Goal: Task Accomplishment & Management: Complete application form

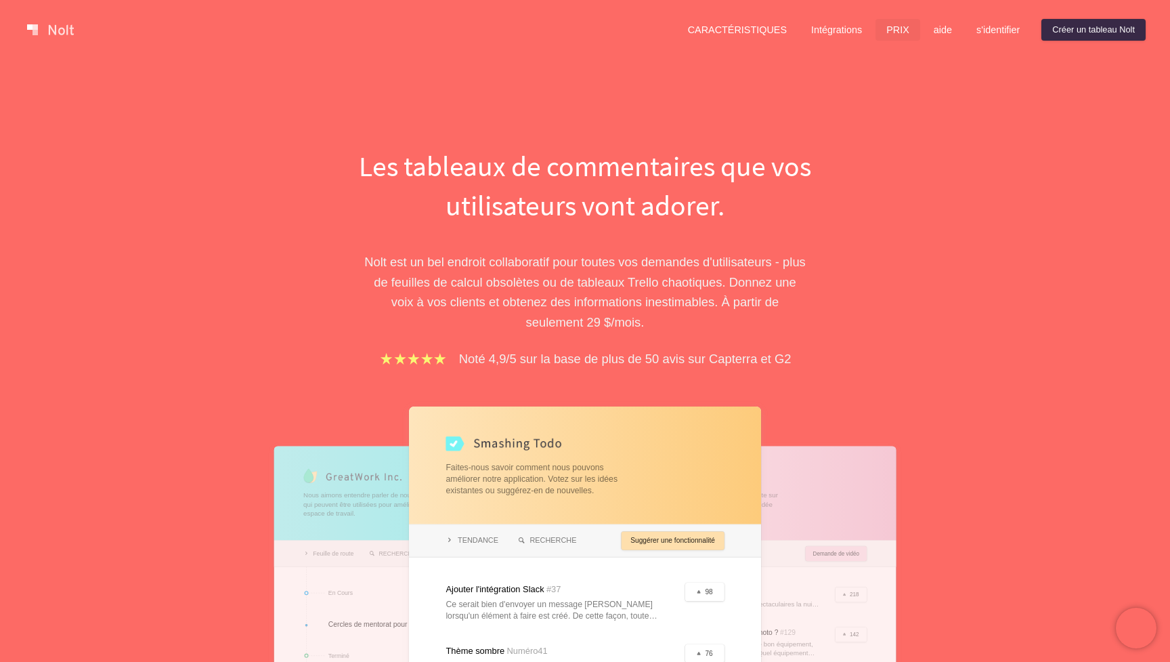
click at [889, 30] on link "PRIX" at bounding box center [898, 30] width 45 height 22
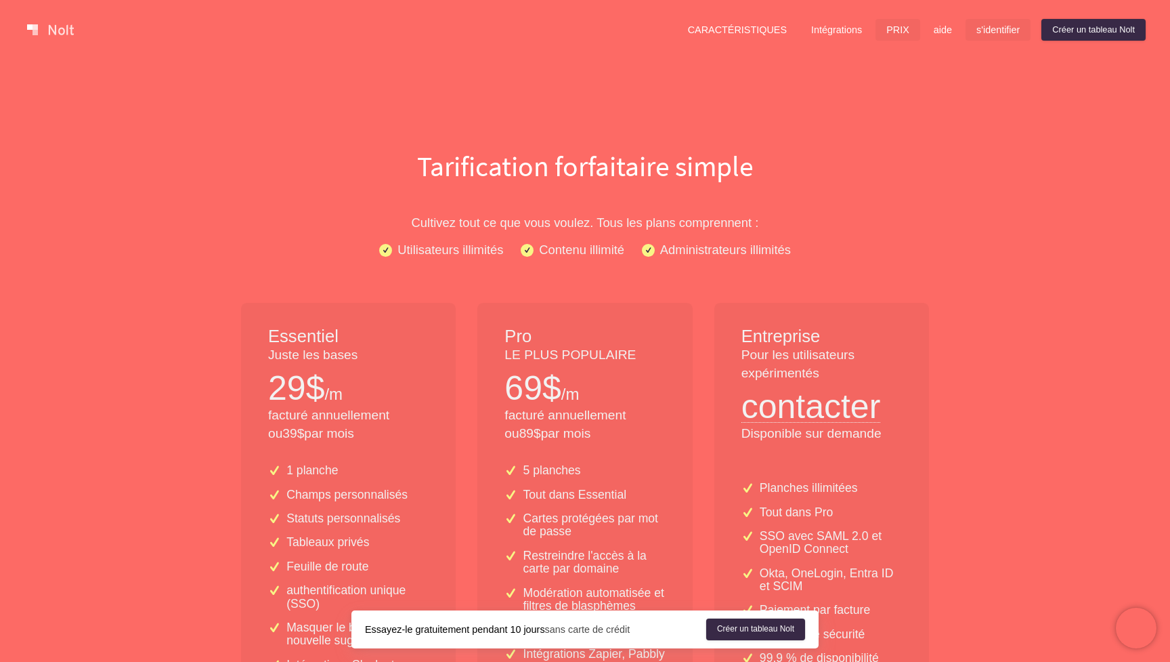
click at [977, 27] on link "s'identifier" at bounding box center [998, 30] width 65 height 22
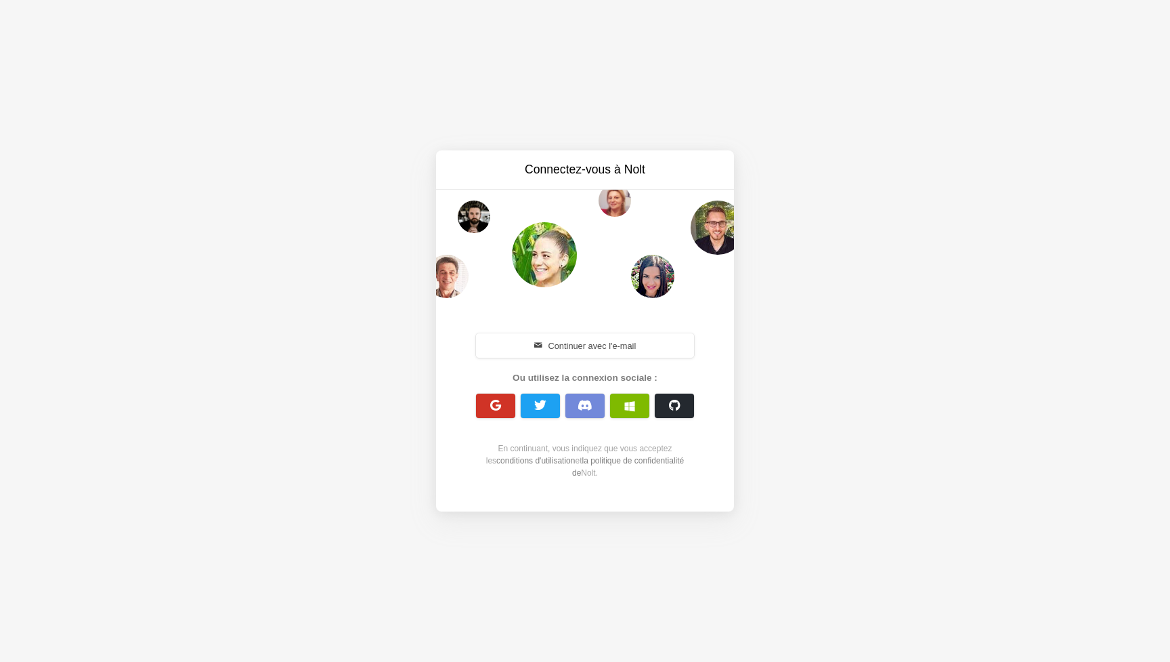
click at [496, 402] on span "button" at bounding box center [496, 405] width 13 height 13
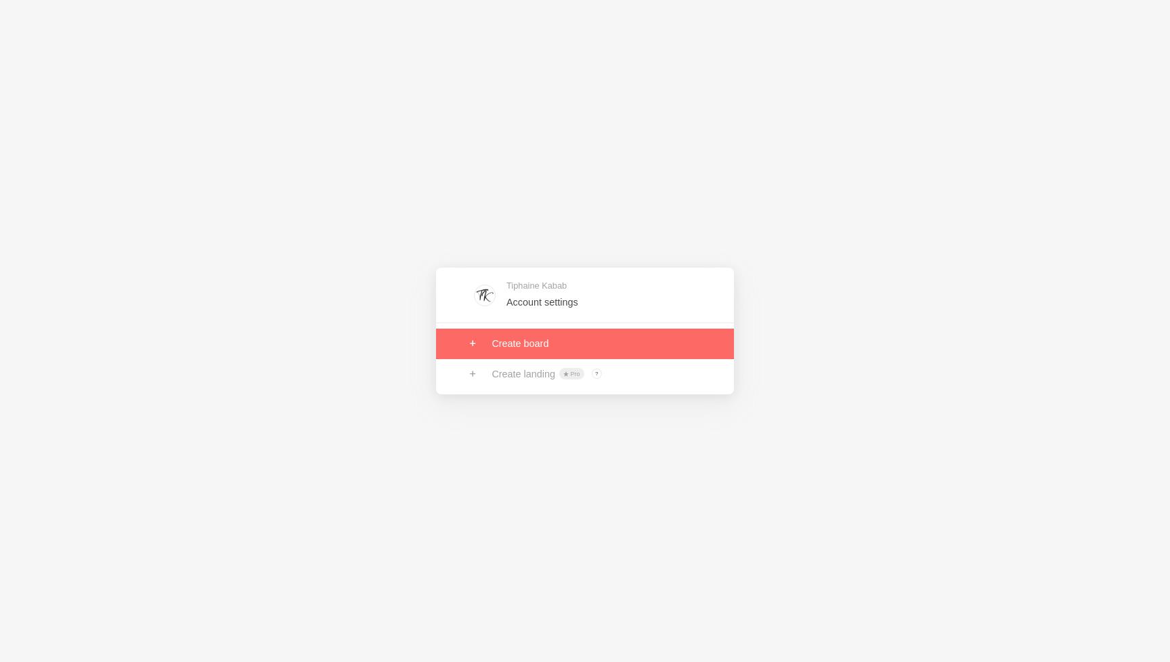
click at [506, 341] on link at bounding box center [585, 343] width 298 height 30
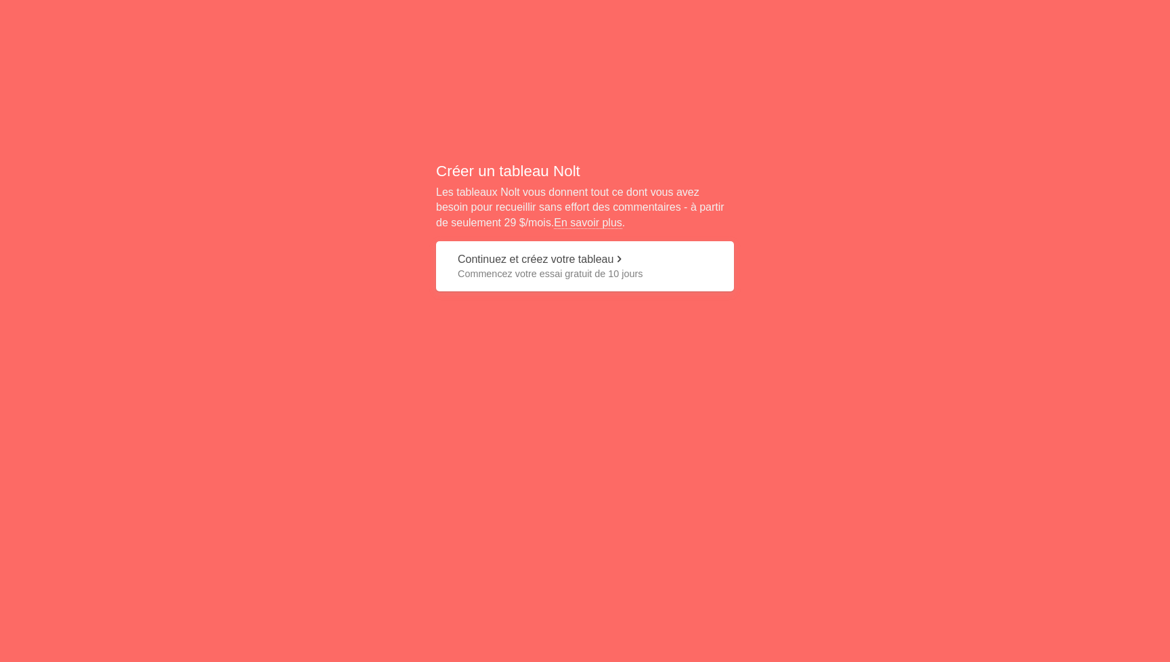
click at [549, 267] on span "Commencez votre essai gratuit de 10 jours" at bounding box center [585, 274] width 255 height 14
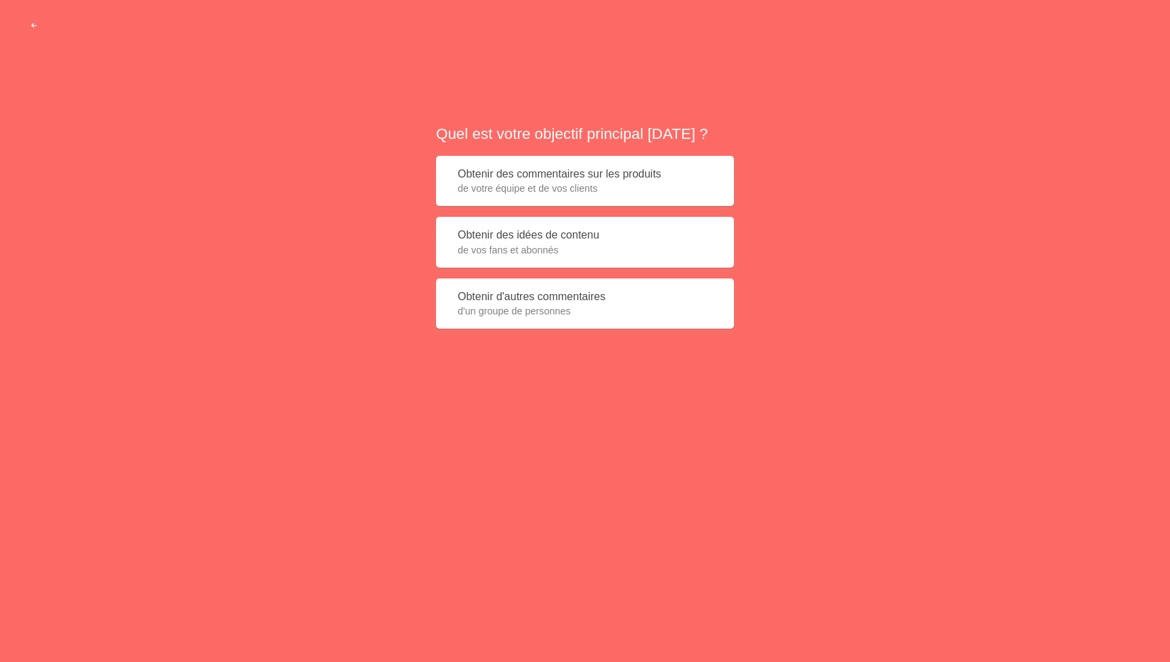
click at [484, 257] on span "de vos fans et abonnés" at bounding box center [585, 250] width 255 height 14
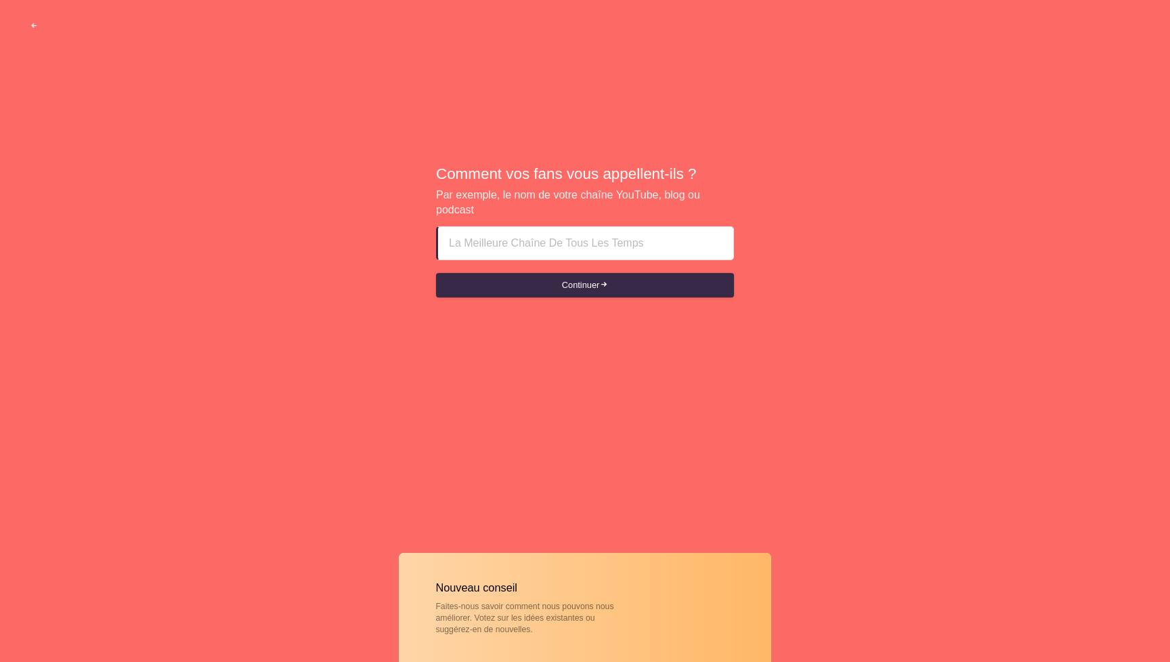
click at [523, 247] on input at bounding box center [586, 243] width 274 height 33
type input "LastEat"
click at [555, 285] on button "Continuer" at bounding box center [585, 285] width 298 height 24
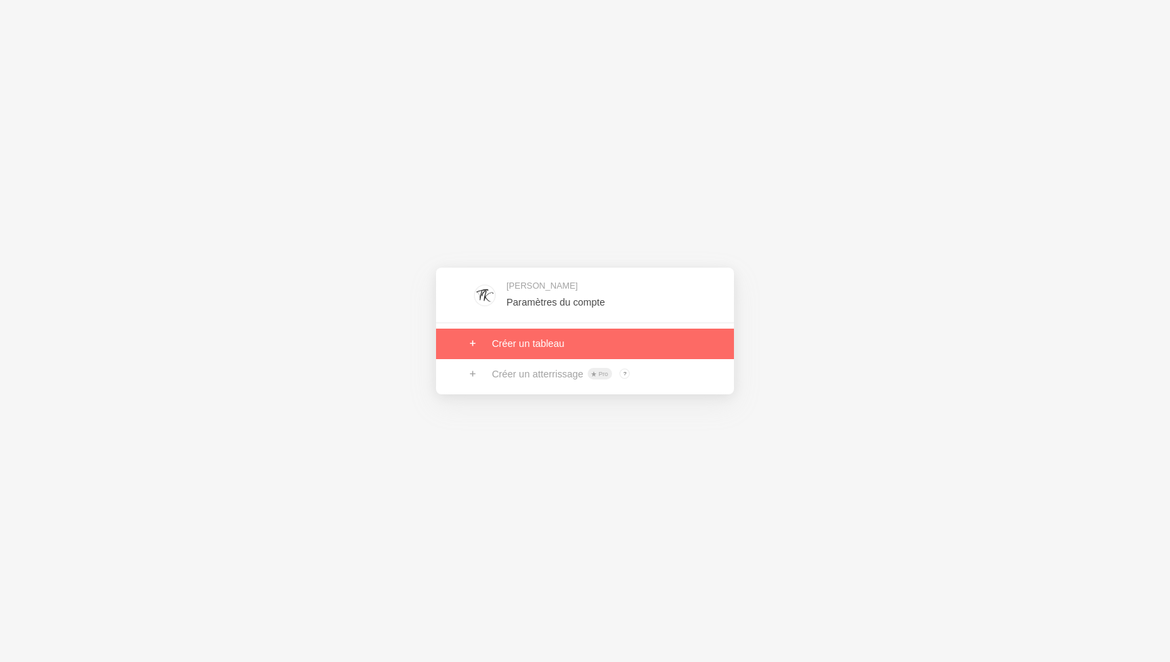
click at [523, 343] on link at bounding box center [585, 343] width 298 height 30
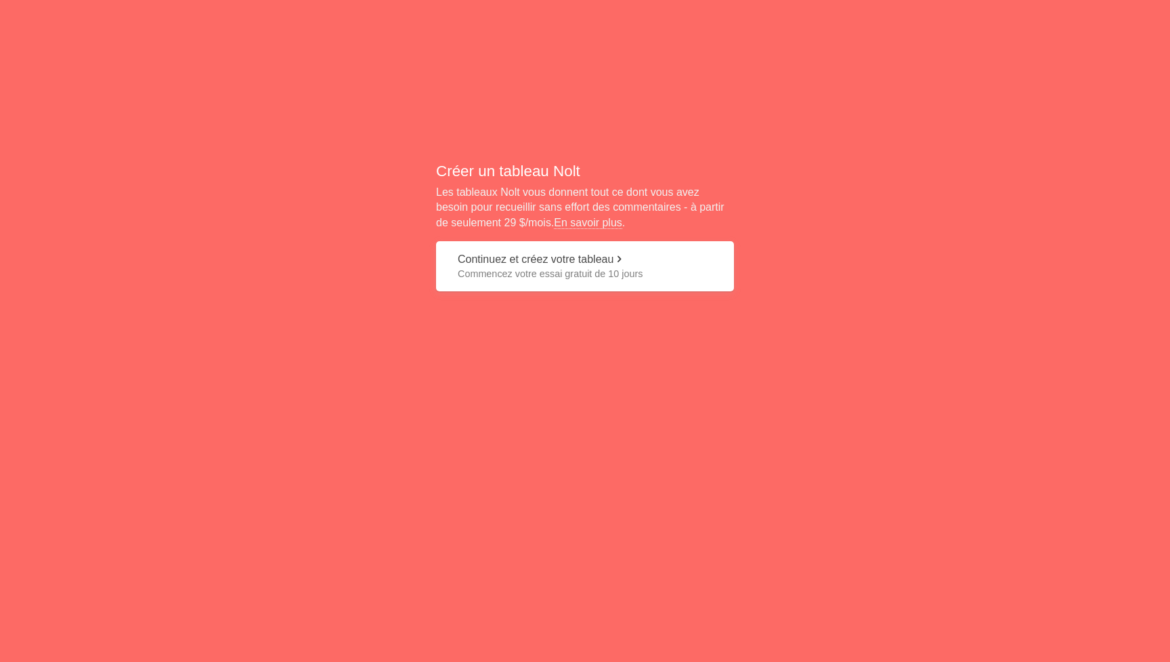
click at [511, 259] on button "Continuez et créez votre tableau Commencez votre essai gratuit de 10 jours" at bounding box center [585, 266] width 298 height 51
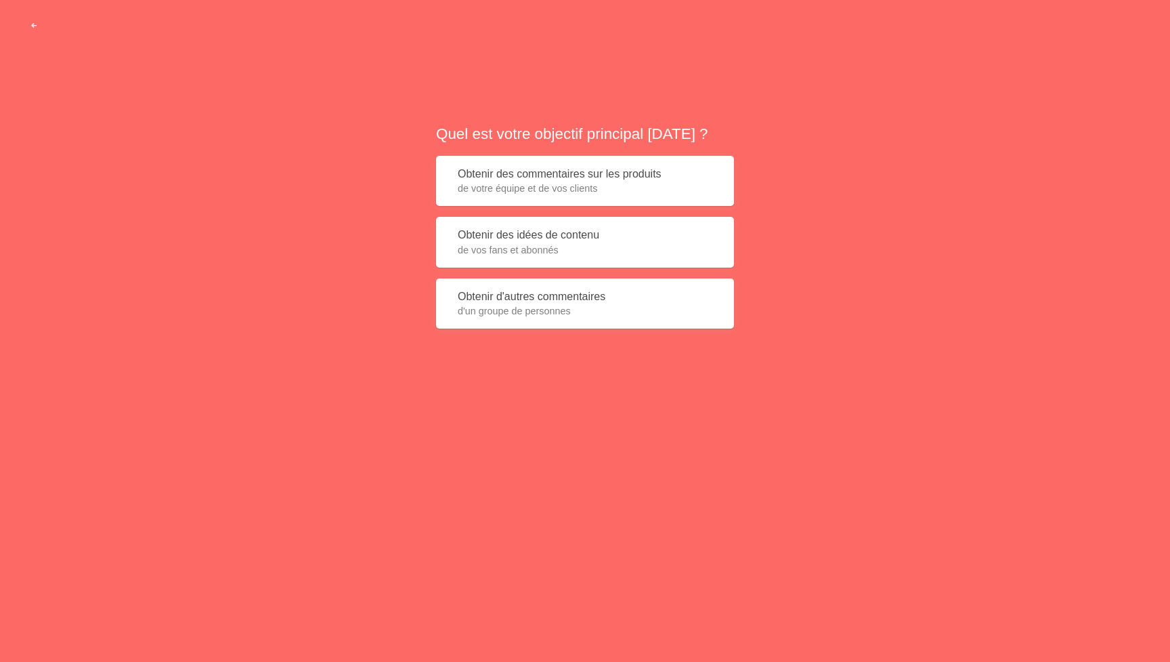
click at [34, 23] on span "button" at bounding box center [34, 26] width 9 height 9
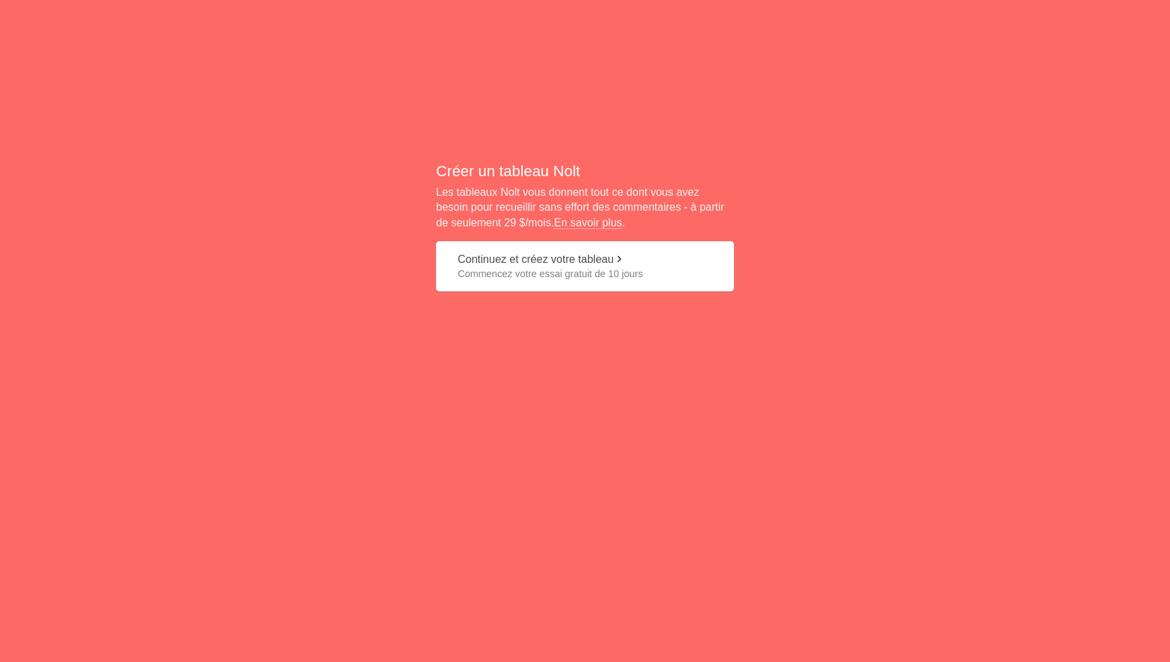
click at [519, 255] on button "Continuez et créez votre tableau Commencez votre essai gratuit de 10 jours" at bounding box center [585, 266] width 298 height 51
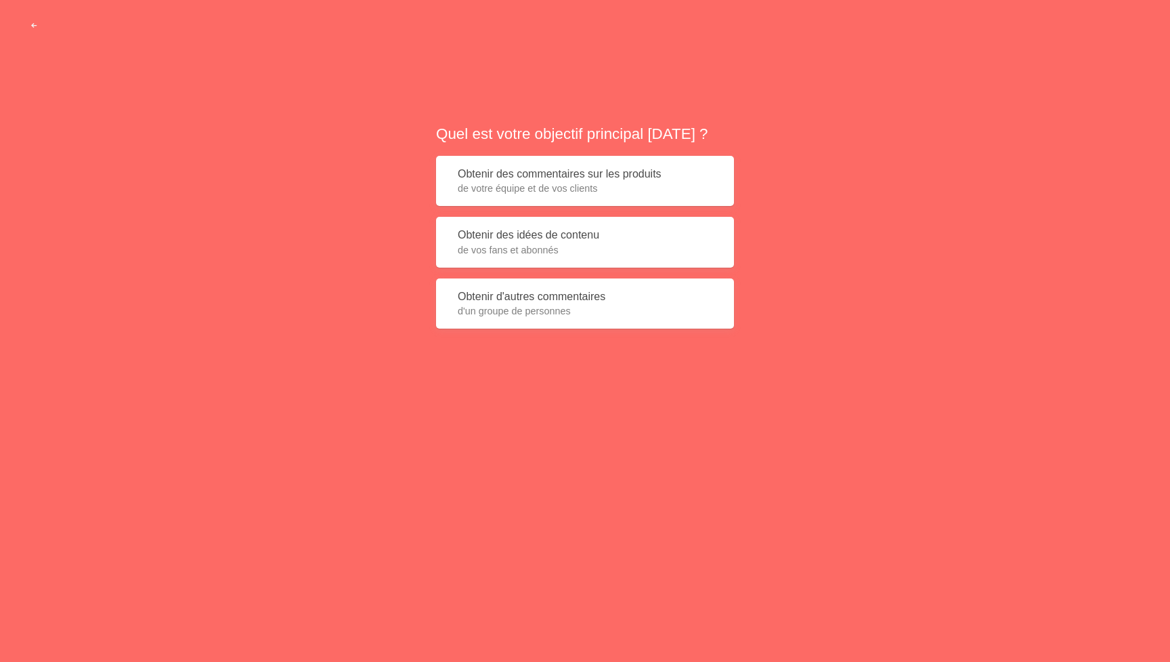
click at [519, 257] on span "de vos fans et abonnés" at bounding box center [585, 250] width 255 height 14
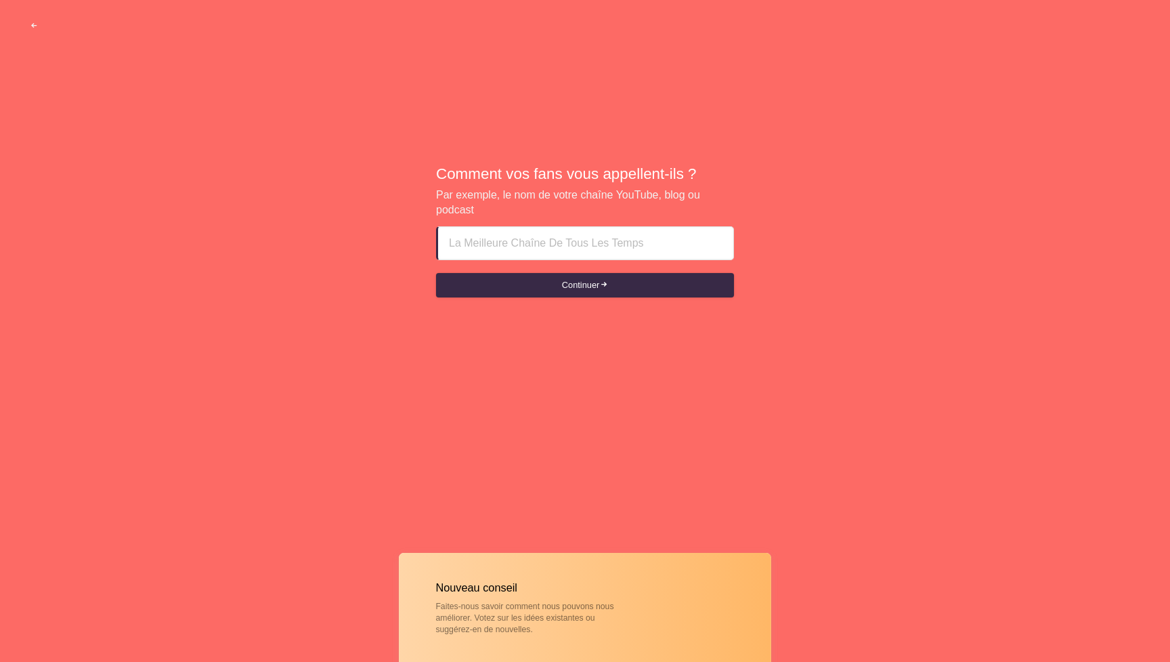
click at [489, 242] on input at bounding box center [586, 243] width 274 height 33
click at [505, 279] on button "Continuer" at bounding box center [585, 285] width 298 height 24
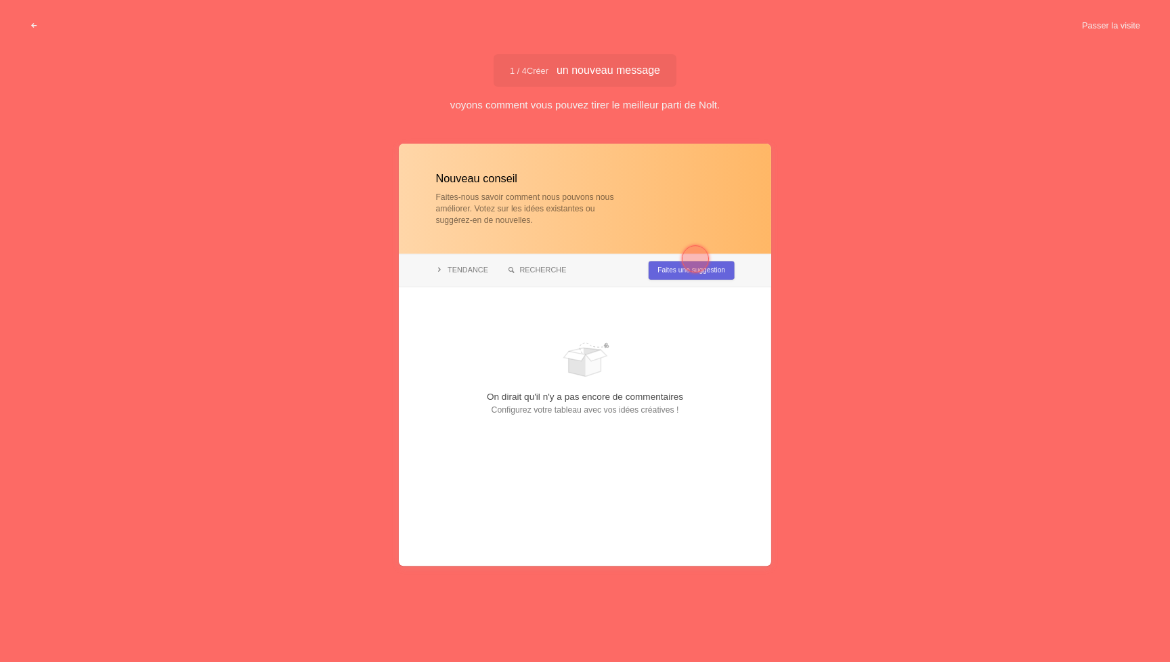
type input "Vos idées pour améliorer LastEat 🍽️♻️"
click at [577, 363] on div at bounding box center [585, 355] width 372 height 422
click at [668, 265] on div at bounding box center [585, 355] width 372 height 422
click at [705, 257] on div at bounding box center [695, 258] width 27 height 27
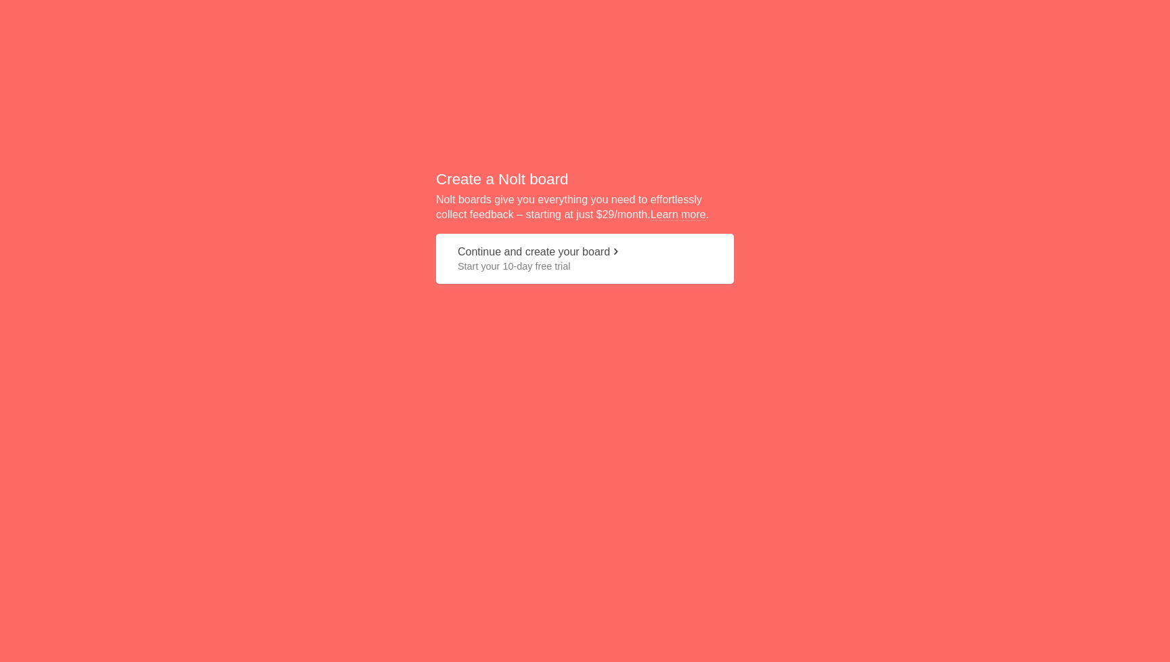
click at [521, 257] on button "Continue and create your board Start your 10-day free trial" at bounding box center [585, 259] width 298 height 51
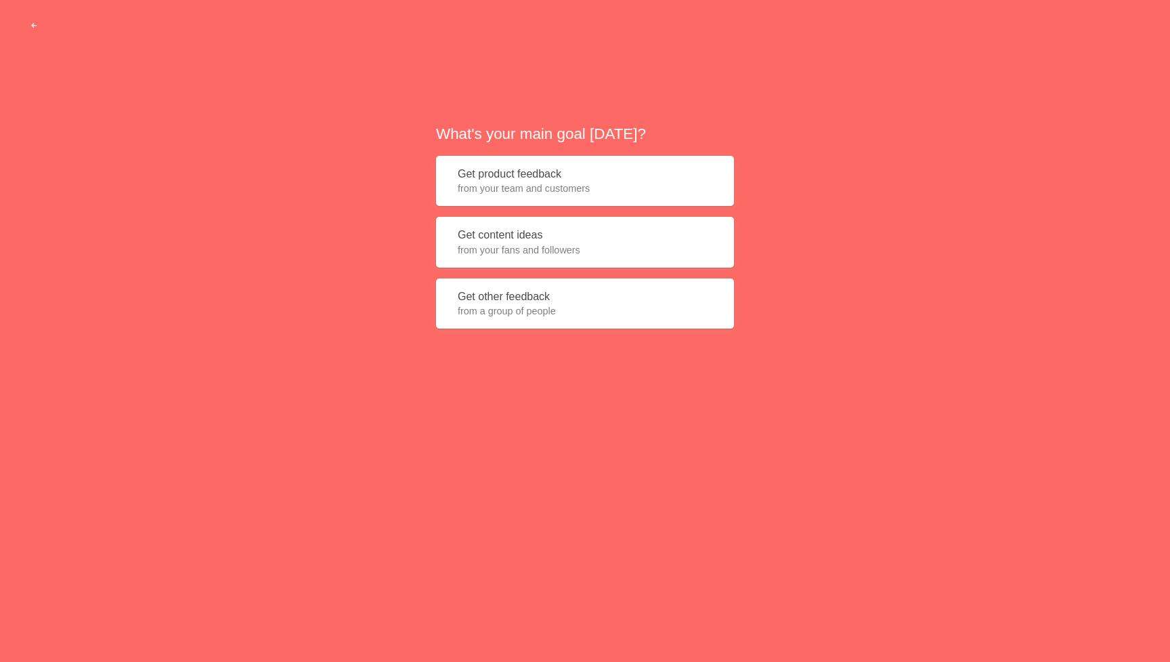
click at [509, 248] on span "from your fans and followers" at bounding box center [585, 250] width 255 height 14
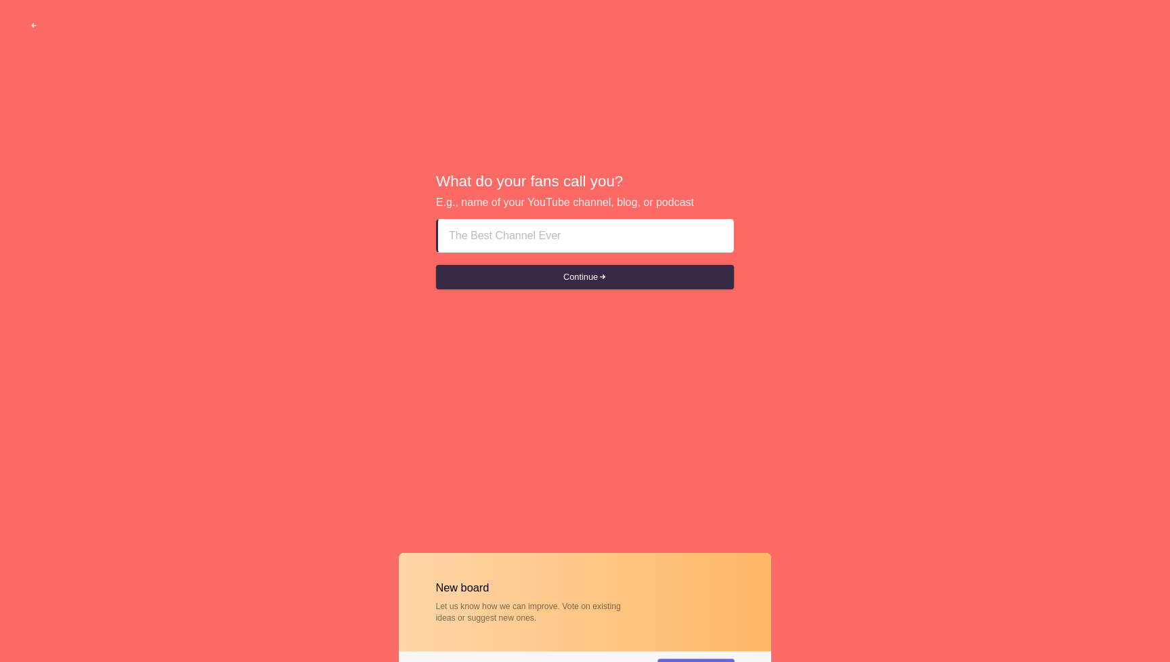
click at [486, 238] on input at bounding box center [586, 235] width 274 height 33
click at [551, 276] on button "Continue" at bounding box center [585, 277] width 298 height 24
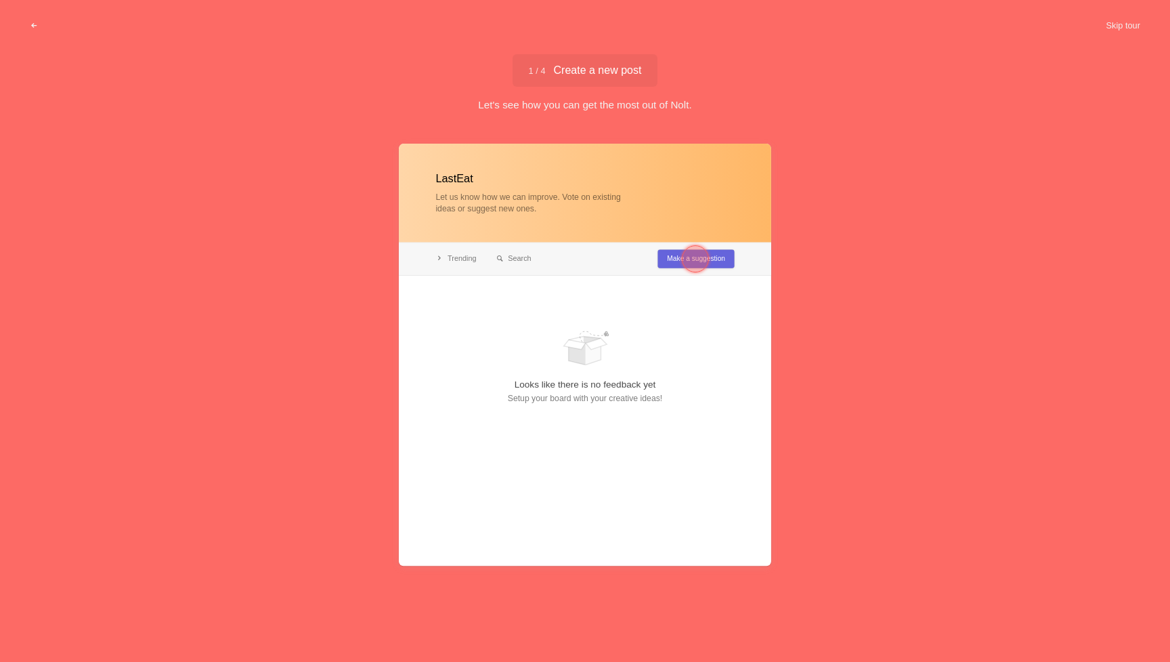
type input "LastEat"
click at [692, 259] on div at bounding box center [695, 258] width 27 height 27
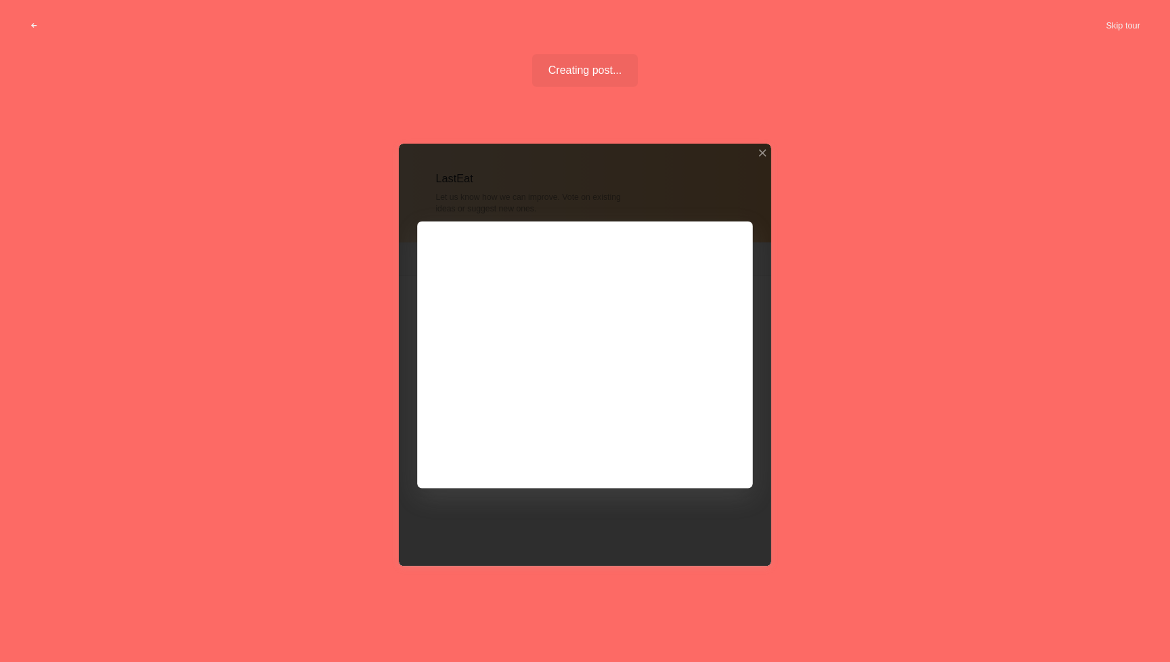
click at [490, 305] on div at bounding box center [585, 355] width 372 height 422
click at [639, 439] on div at bounding box center [585, 355] width 372 height 422
click at [559, 528] on div at bounding box center [585, 355] width 372 height 422
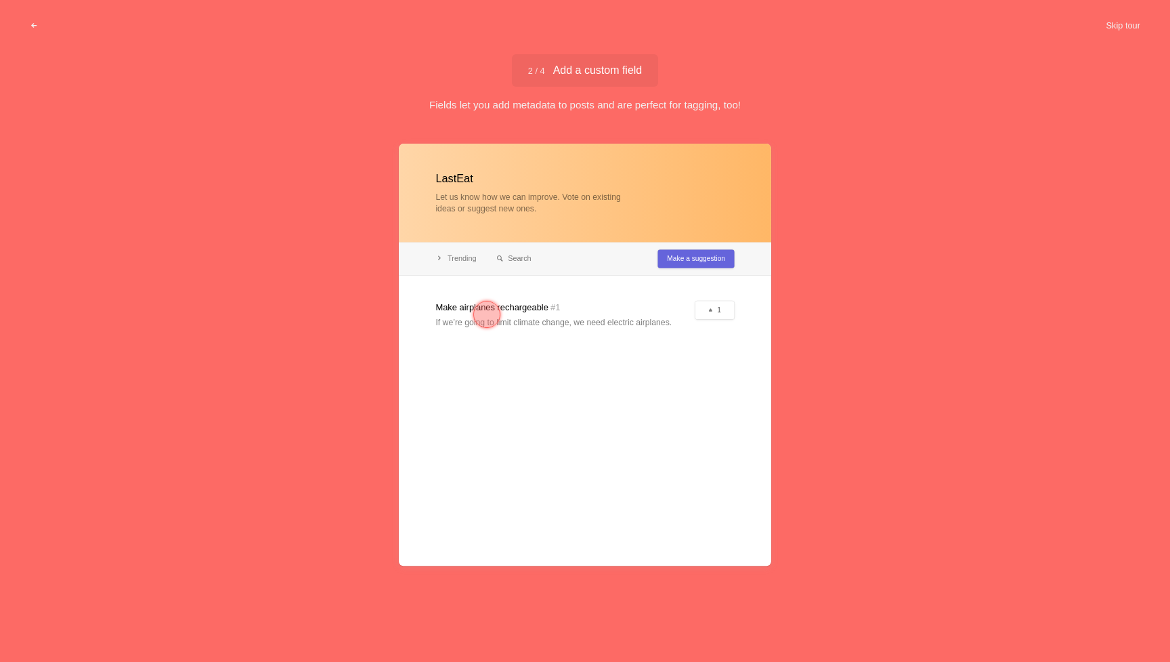
click at [599, 72] on span "2 / 4 Add a custom field" at bounding box center [585, 70] width 114 height 11
click at [490, 316] on div at bounding box center [486, 314] width 27 height 27
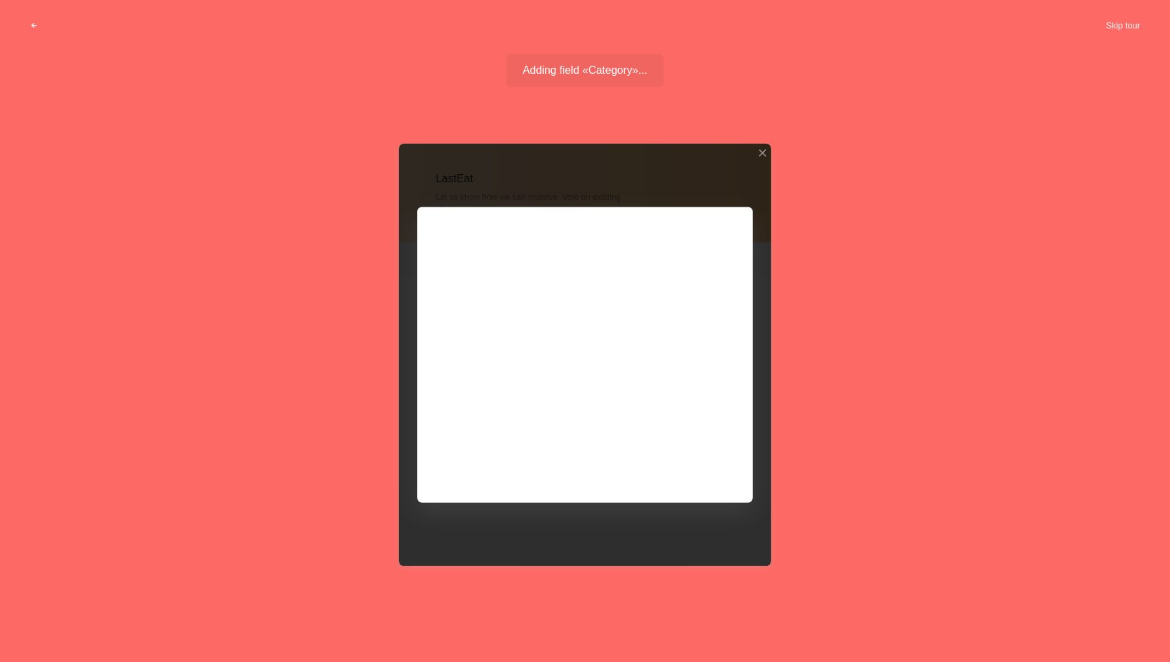
click at [494, 328] on div at bounding box center [585, 355] width 372 height 422
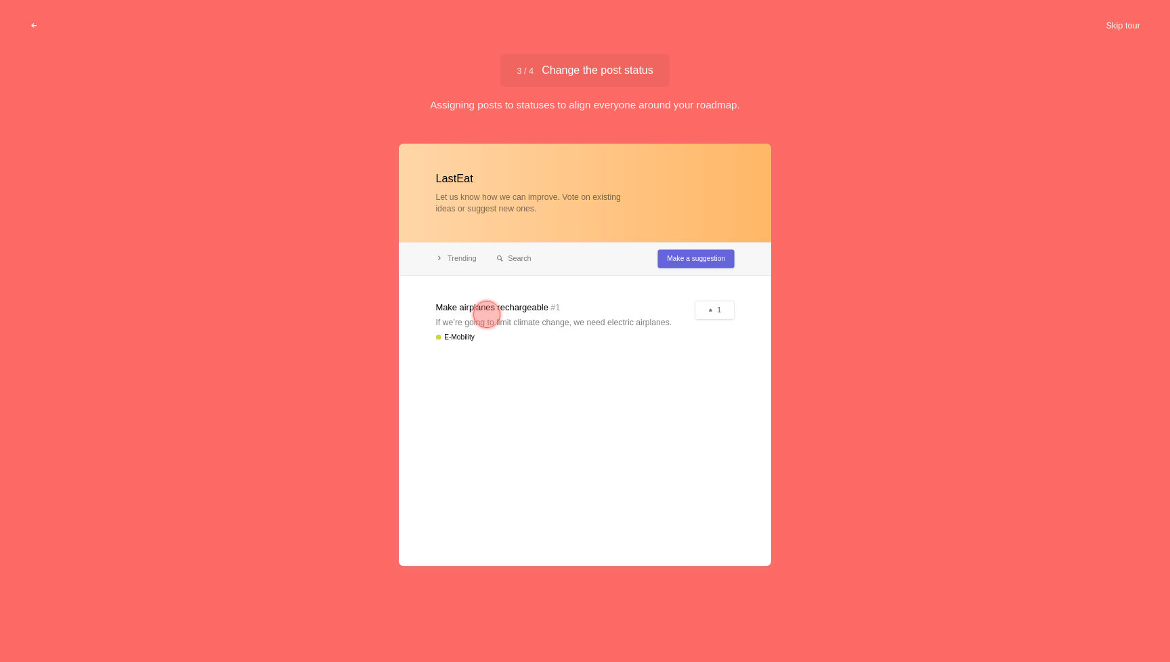
click at [487, 318] on div at bounding box center [486, 314] width 27 height 27
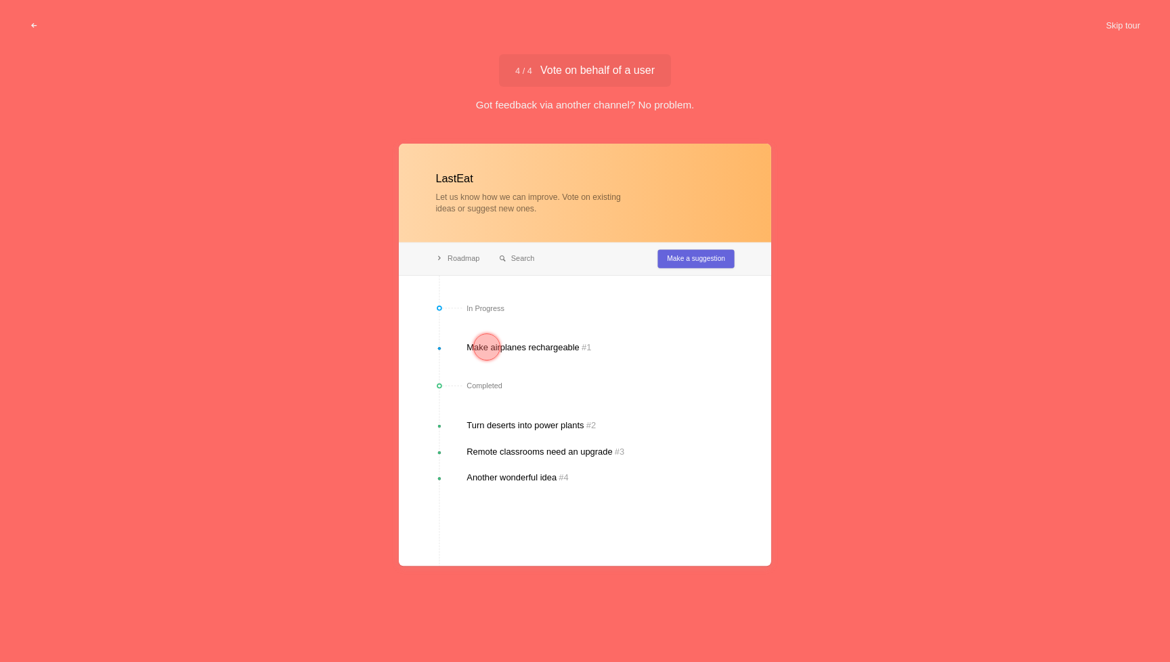
click at [490, 343] on div at bounding box center [486, 346] width 27 height 27
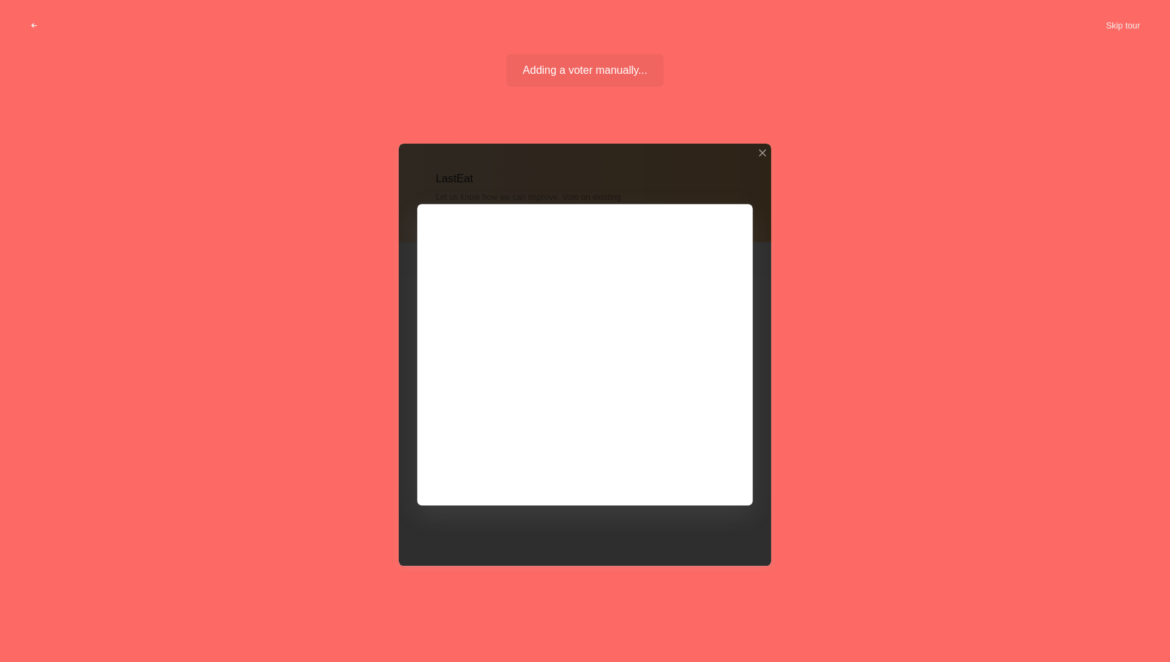
click at [759, 158] on div at bounding box center [585, 355] width 372 height 422
click at [762, 150] on div at bounding box center [762, 152] width 9 height 9
